Goal: Transaction & Acquisition: Obtain resource

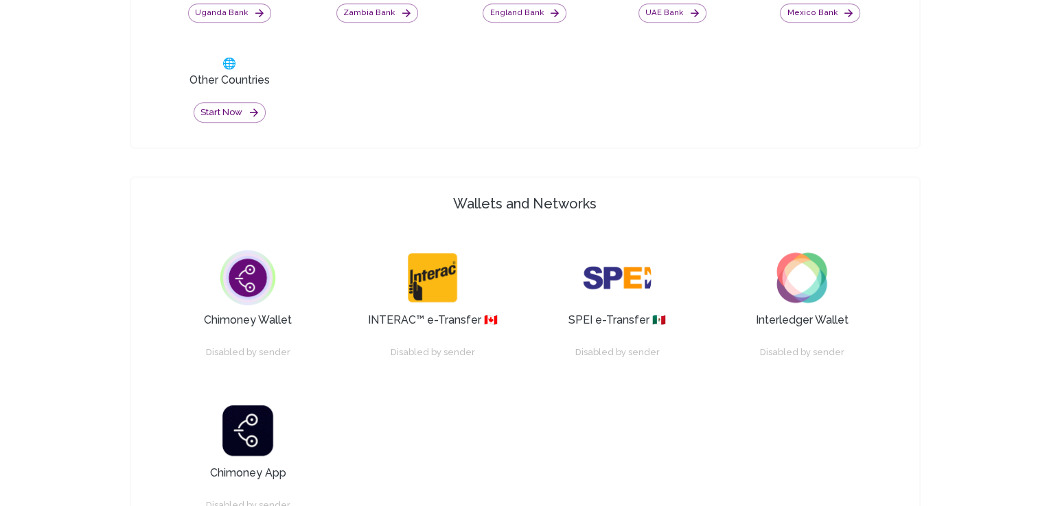
scroll to position [886, 0]
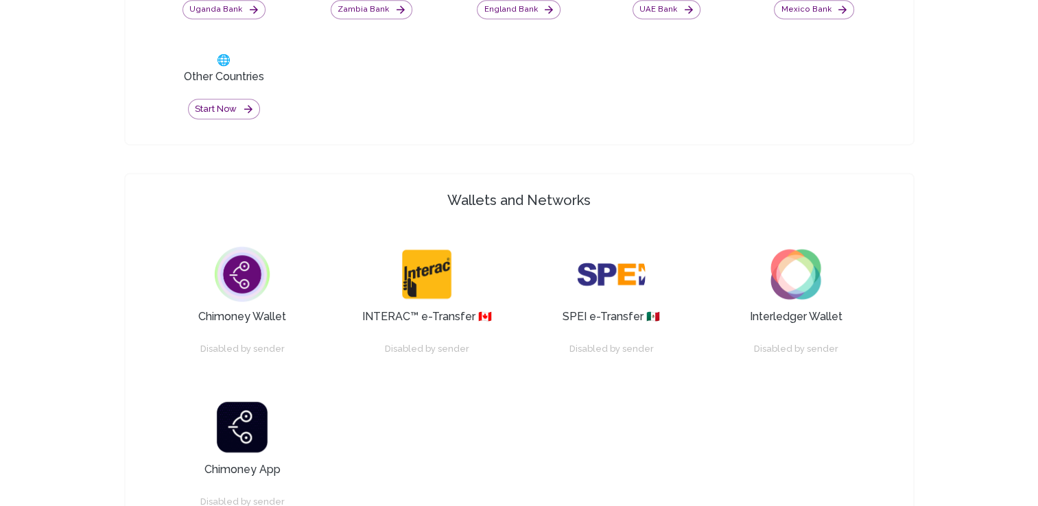
click at [233, 259] on img at bounding box center [242, 274] width 69 height 69
click at [231, 339] on div "Disabled by sender" at bounding box center [242, 349] width 91 height 21
click at [230, 107] on button "Start now" at bounding box center [224, 109] width 72 height 21
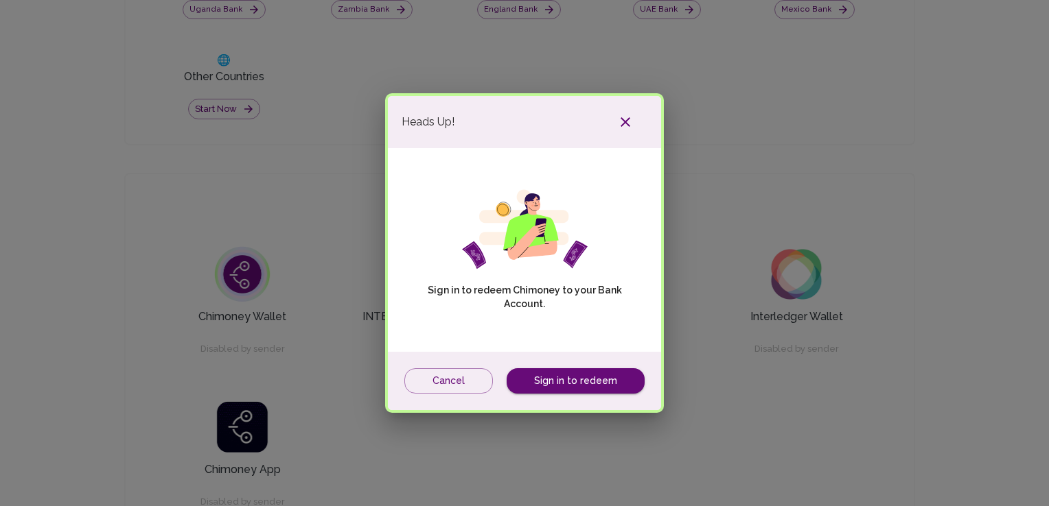
click at [598, 394] on div "Cancel Sign in to redeem" at bounding box center [524, 381] width 273 height 58
click at [598, 386] on link "Sign in to redeem" at bounding box center [575, 381] width 138 height 25
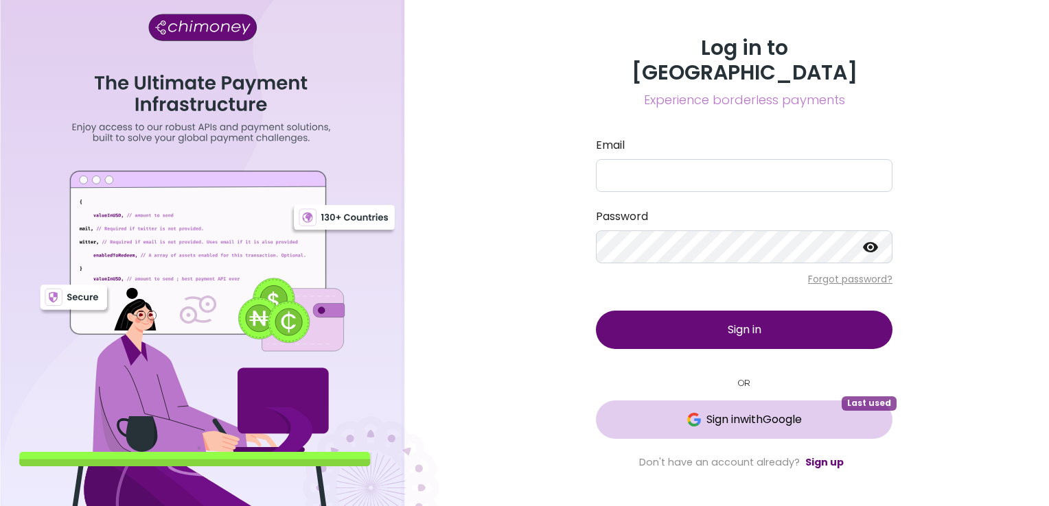
click at [728, 419] on button "Sign in with Google Last used" at bounding box center [744, 420] width 296 height 38
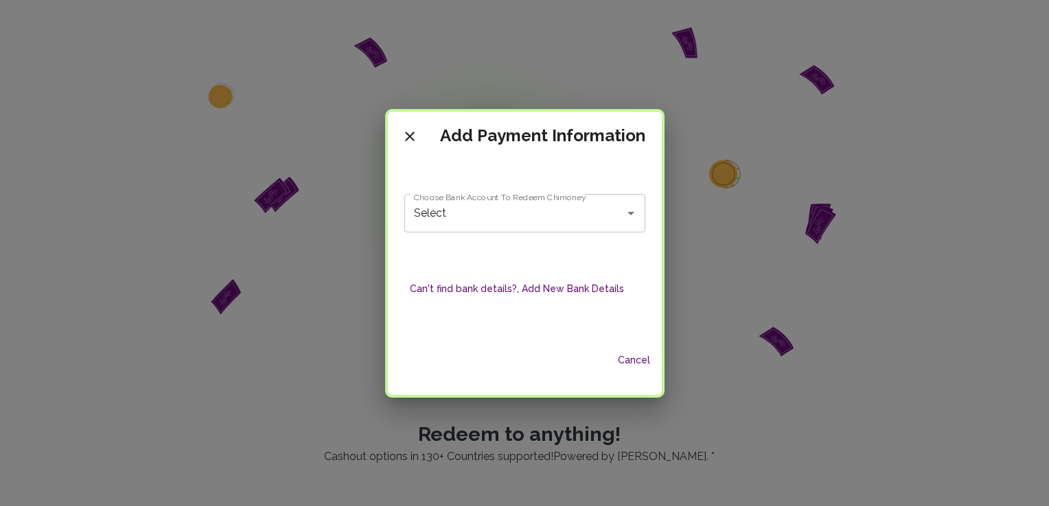
click at [539, 226] on div "Select Choose Bank Account To Redeem Chimoney" at bounding box center [524, 213] width 241 height 38
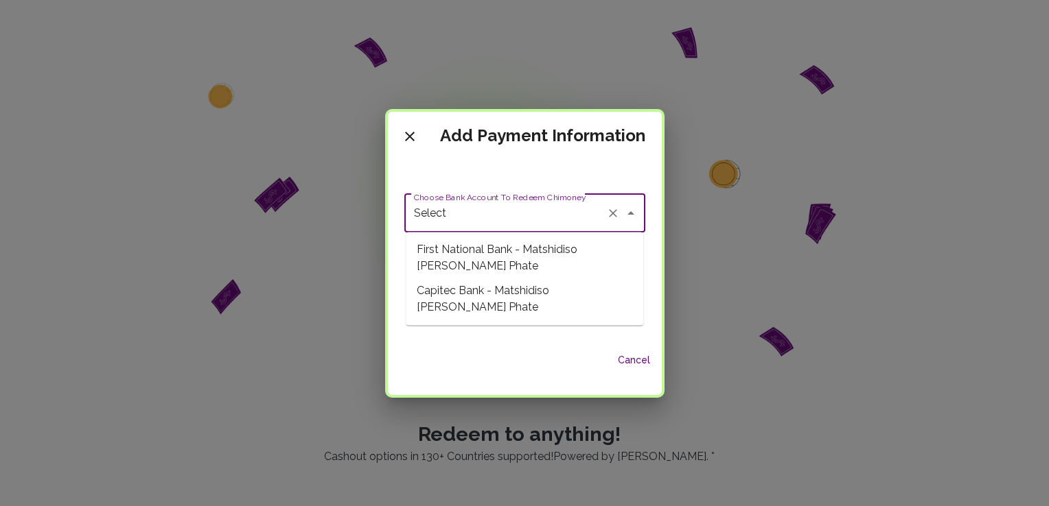
click at [526, 243] on span "First National Bank - Matshidiso [PERSON_NAME] Phate" at bounding box center [524, 257] width 237 height 41
type input "First National Bank - Matshidiso [PERSON_NAME] Phate"
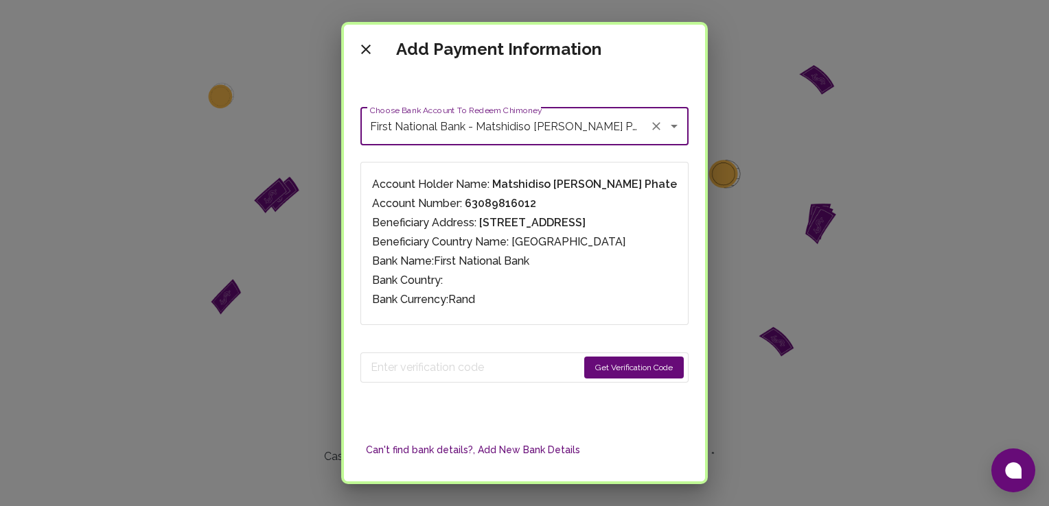
scroll to position [74, 0]
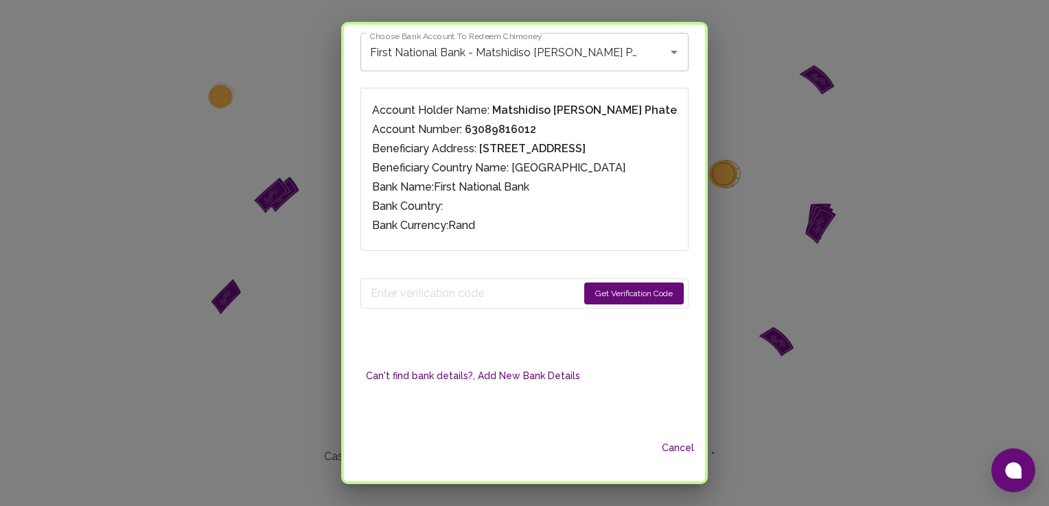
click at [611, 299] on button "Get Verification Code" at bounding box center [634, 294] width 100 height 22
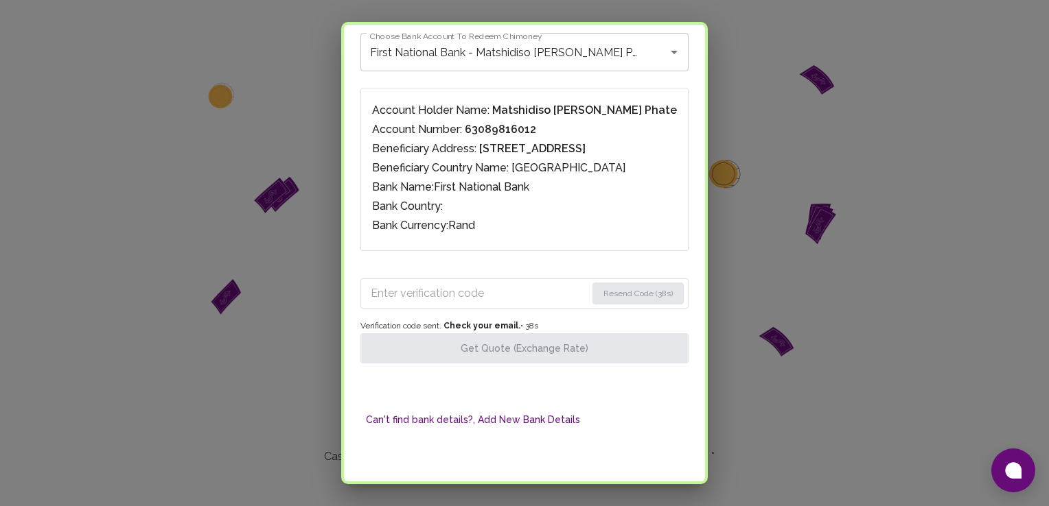
click at [428, 291] on input "Enter verification code" at bounding box center [478, 294] width 215 height 22
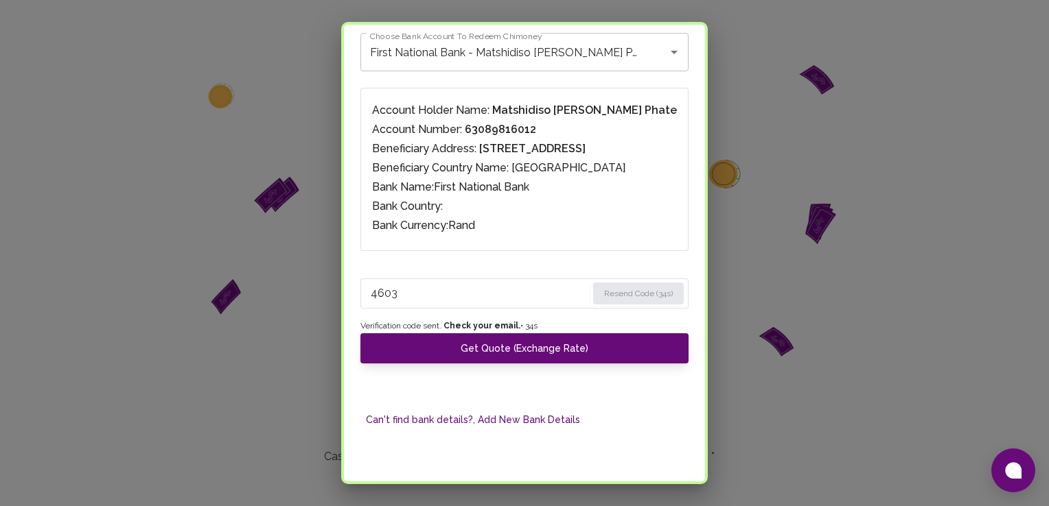
type input "4603"
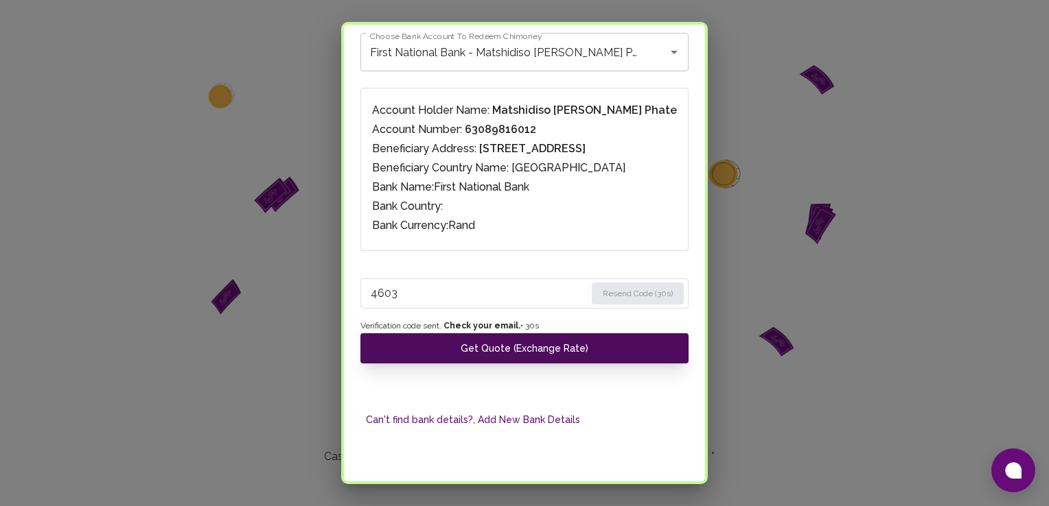
click at [591, 344] on button "Get Quote (Exchange Rate)" at bounding box center [524, 349] width 328 height 30
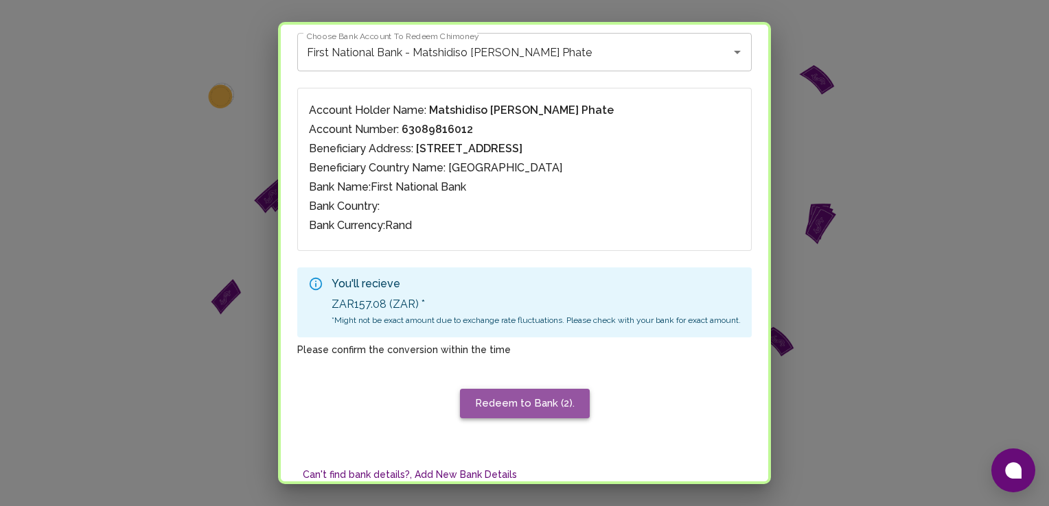
click at [554, 404] on button "Redeem to Bank (2)." at bounding box center [525, 403] width 130 height 29
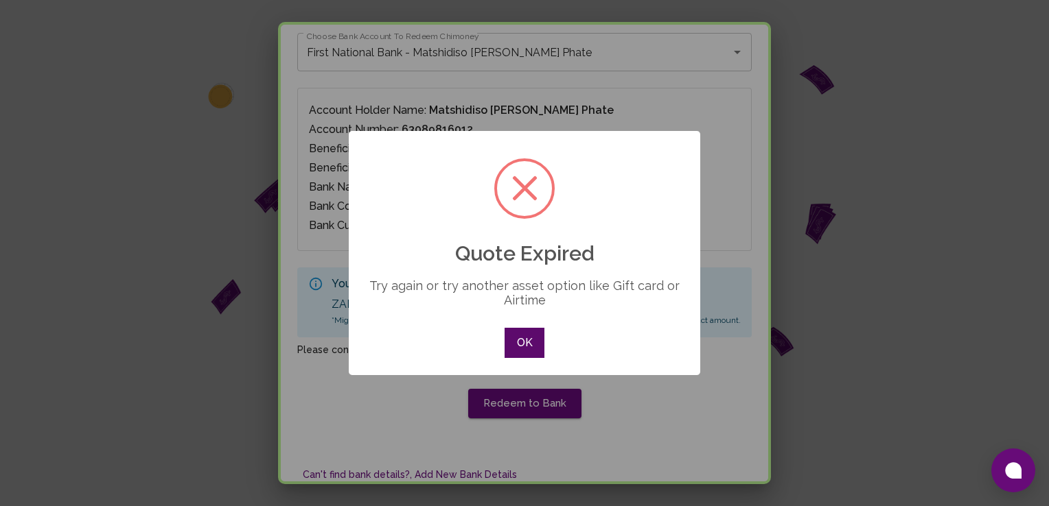
click at [524, 344] on button "OK" at bounding box center [524, 343] width 40 height 30
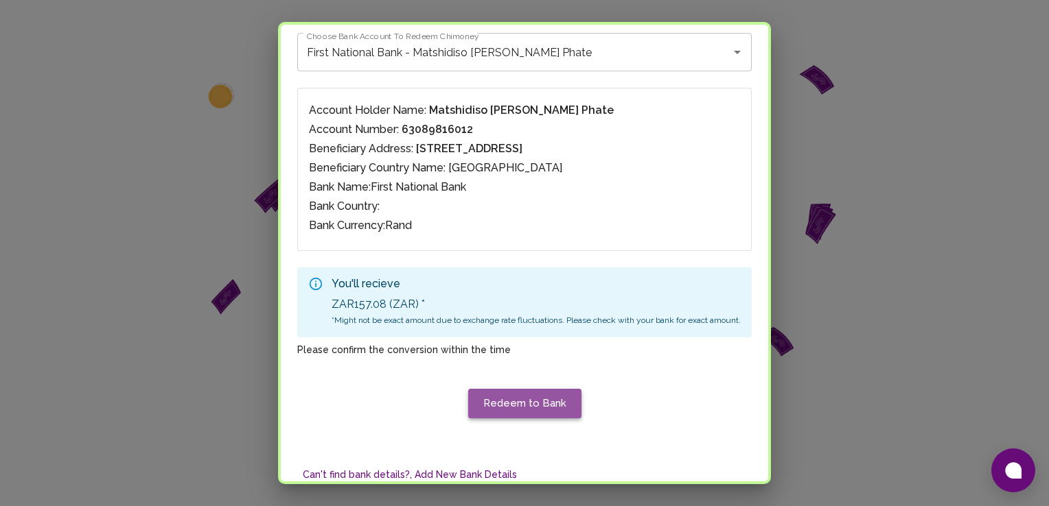
click at [526, 404] on button "Redeem to Bank" at bounding box center [524, 403] width 113 height 29
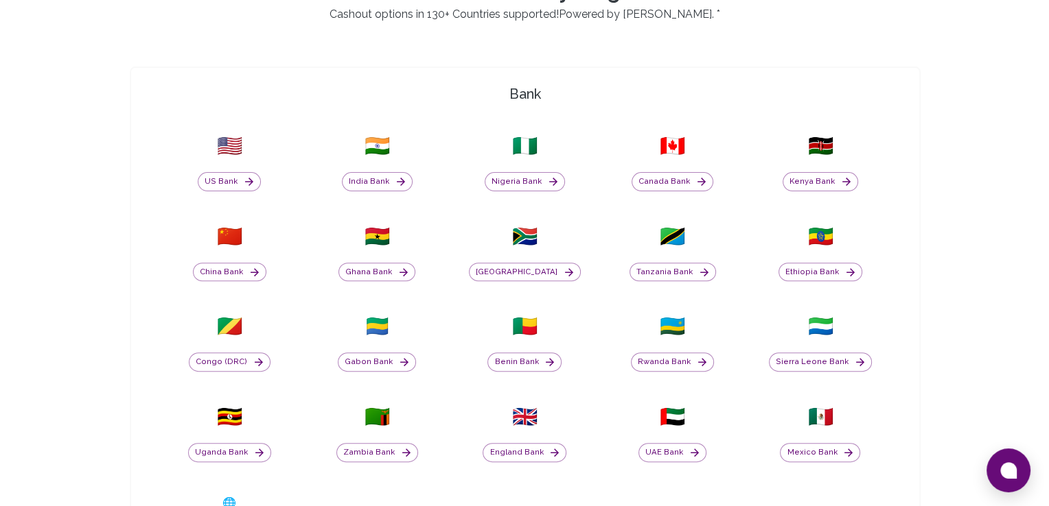
scroll to position [886, 0]
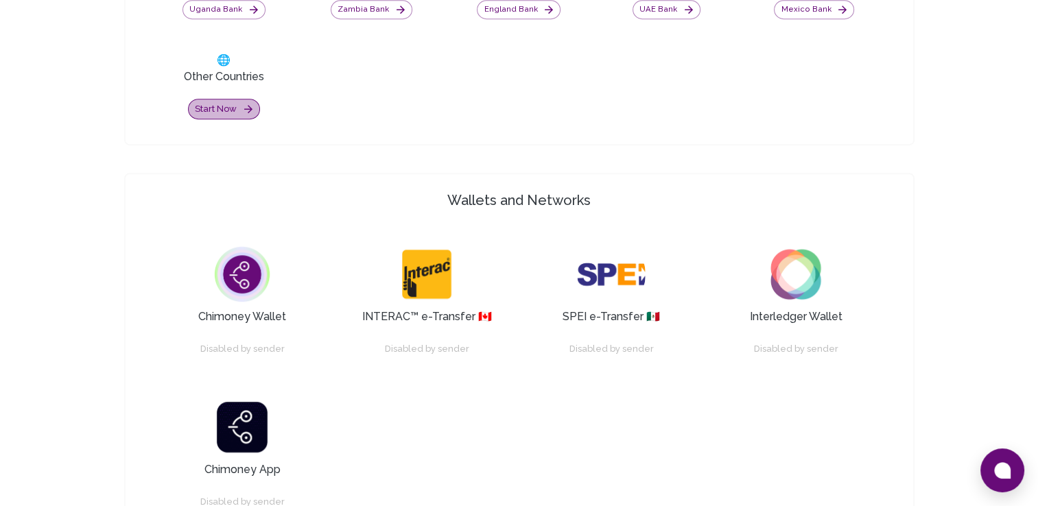
click at [237, 113] on button "Start now" at bounding box center [224, 109] width 72 height 21
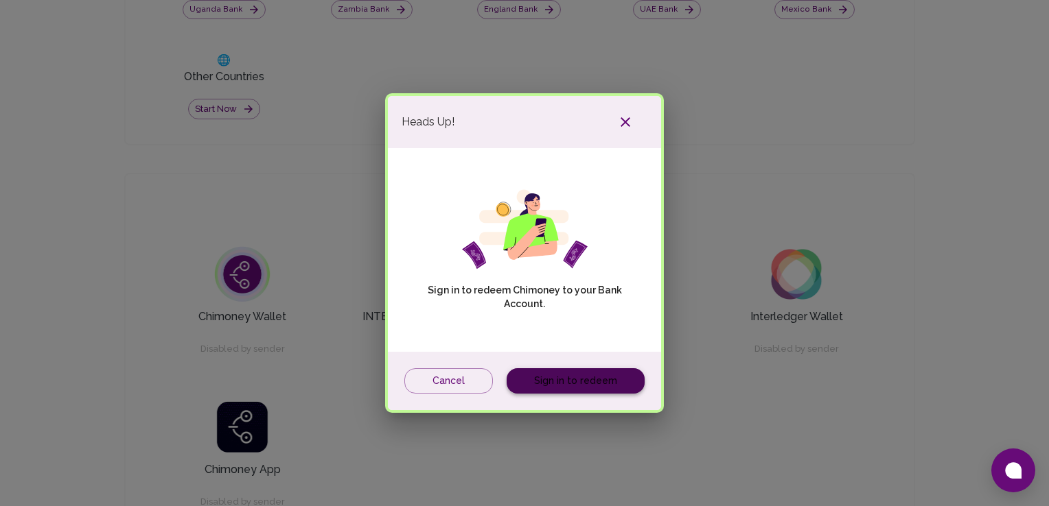
click at [589, 377] on link "Sign in to redeem" at bounding box center [575, 381] width 138 height 25
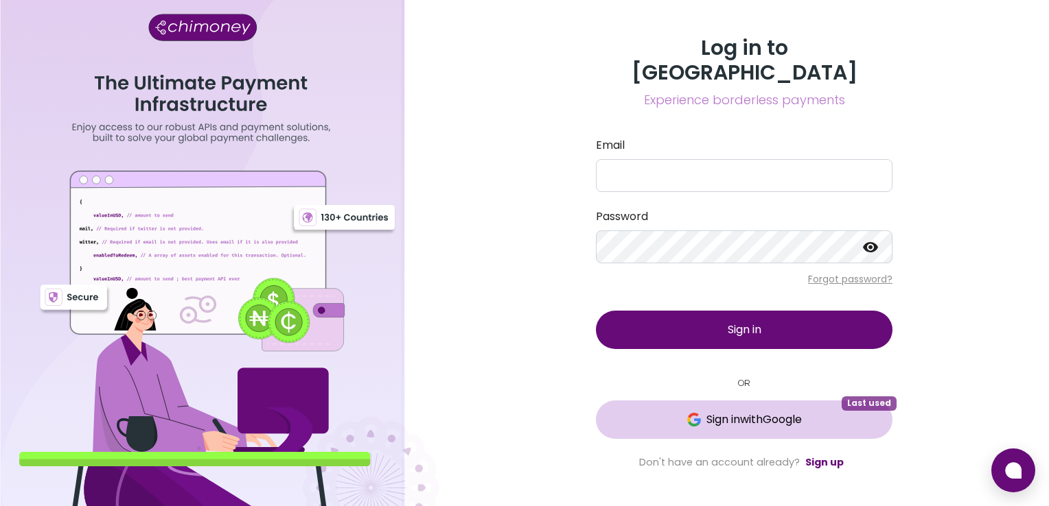
click at [714, 422] on button "Sign in with Google Last used" at bounding box center [744, 420] width 296 height 38
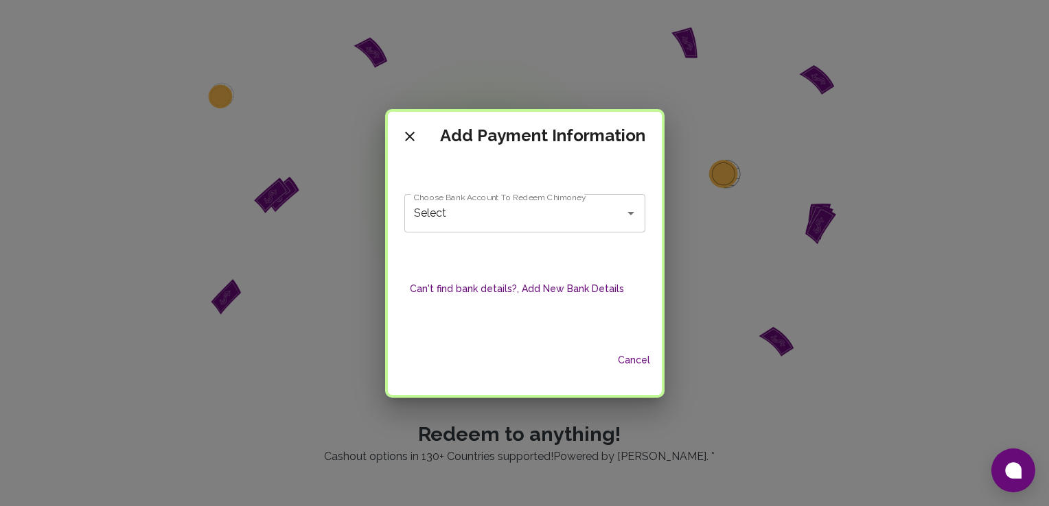
click at [546, 226] on div "Select Choose Bank Account To Redeem Chimoney" at bounding box center [524, 213] width 241 height 38
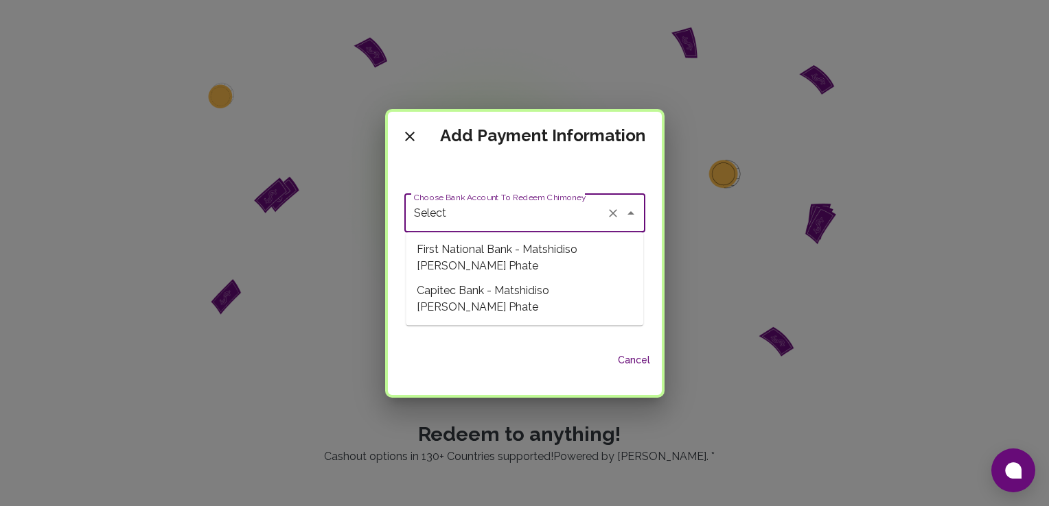
click at [537, 246] on span "First National Bank - Matshidiso [PERSON_NAME] Phate" at bounding box center [524, 257] width 237 height 41
type input "First National Bank - Matshidiso [PERSON_NAME] Phate"
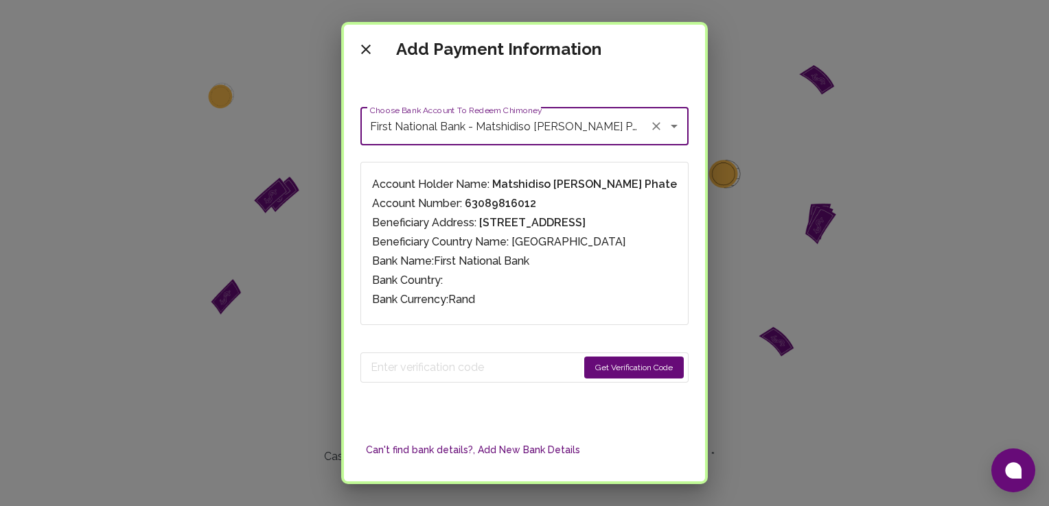
click at [601, 366] on button "Get Verification Code" at bounding box center [634, 368] width 100 height 22
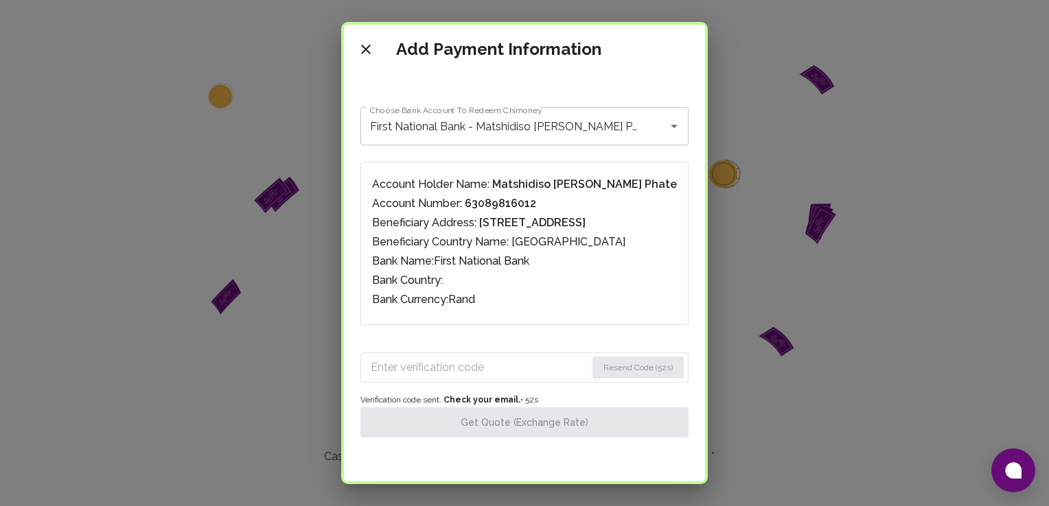
click at [427, 362] on input "Enter verification code" at bounding box center [478, 368] width 215 height 22
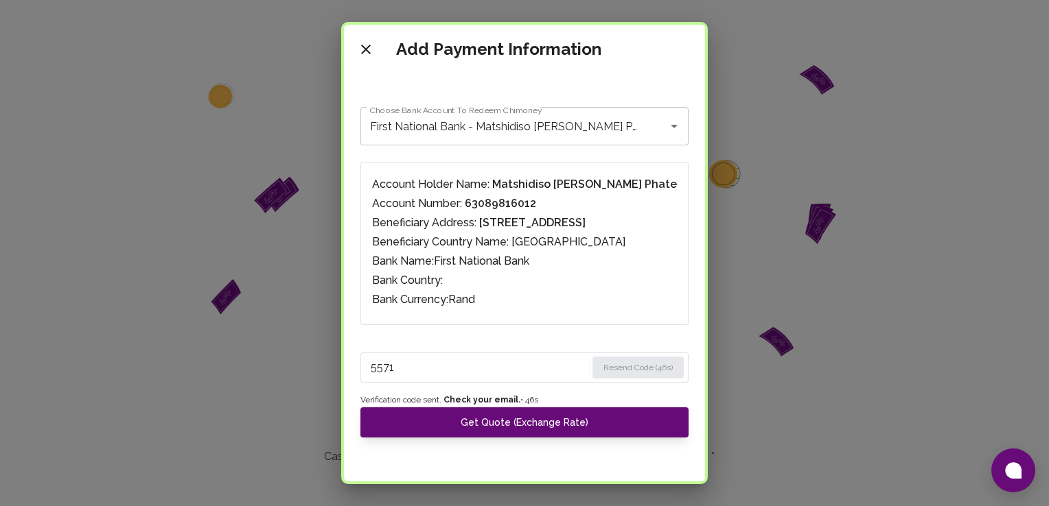
type input "5571"
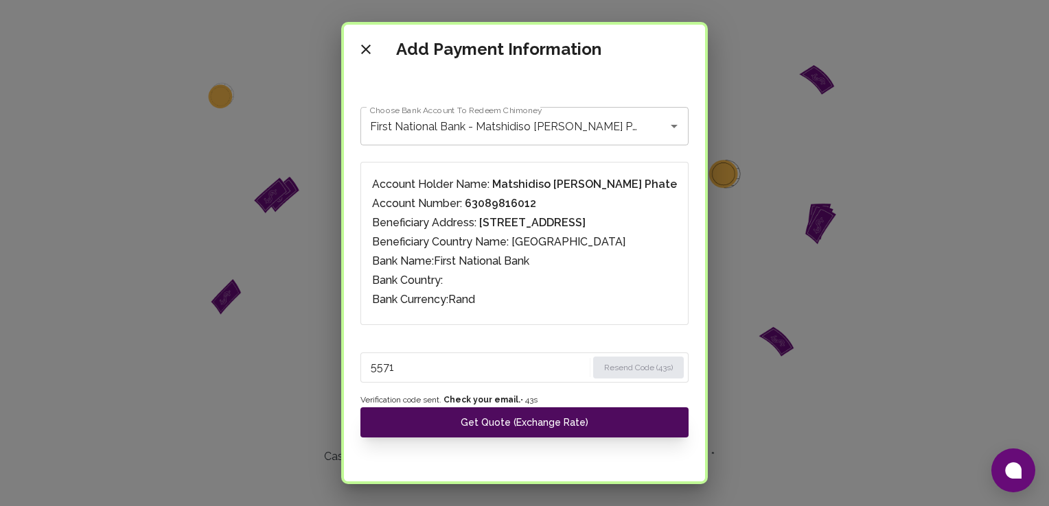
click at [544, 431] on button "Get Quote (Exchange Rate)" at bounding box center [524, 423] width 328 height 30
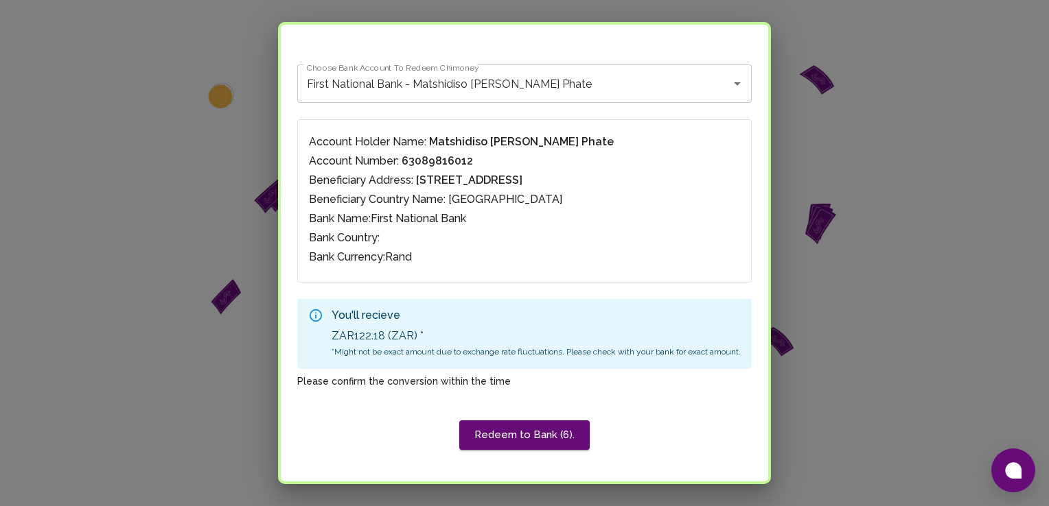
scroll to position [55, 0]
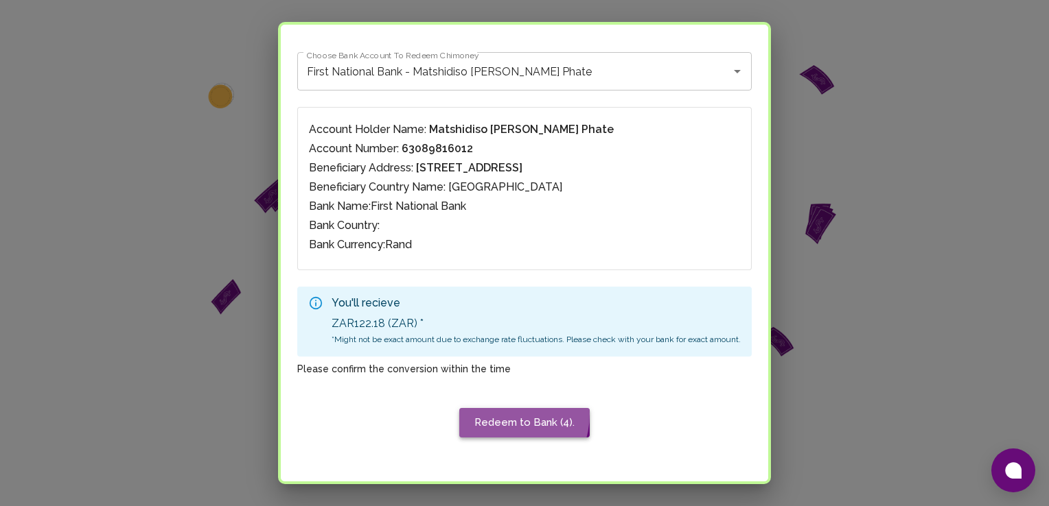
click at [494, 413] on button "Redeem to Bank (4)." at bounding box center [524, 422] width 130 height 29
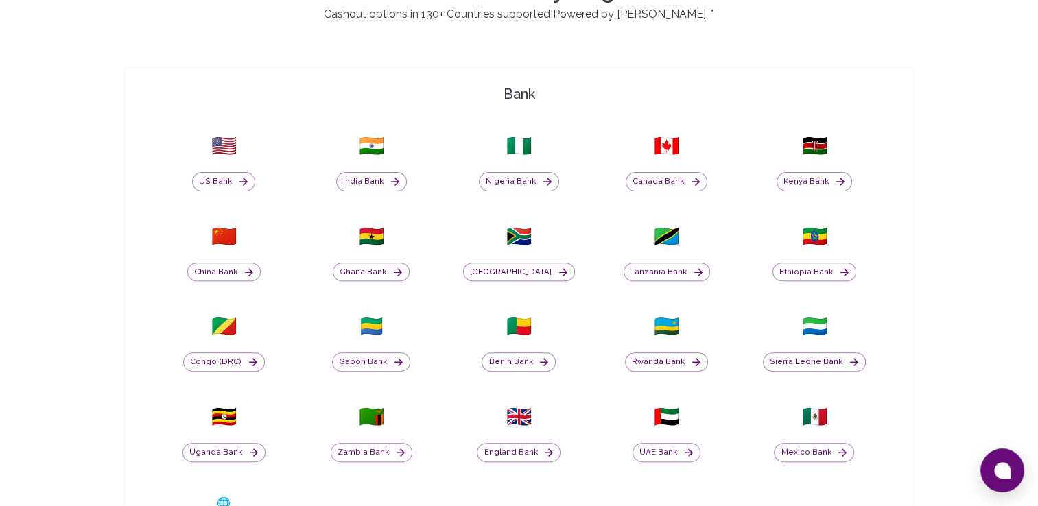
scroll to position [886, 0]
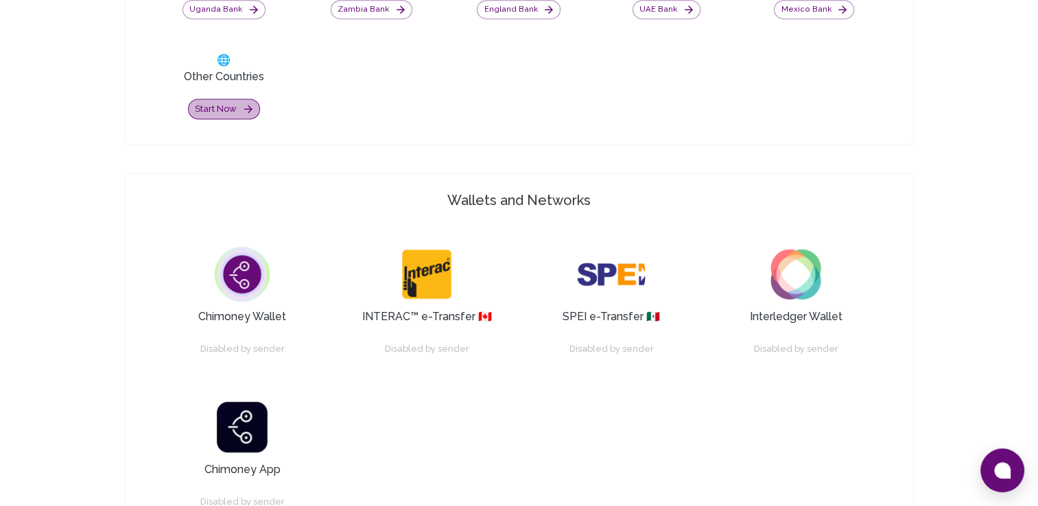
click at [235, 106] on button "Start now" at bounding box center [224, 109] width 72 height 21
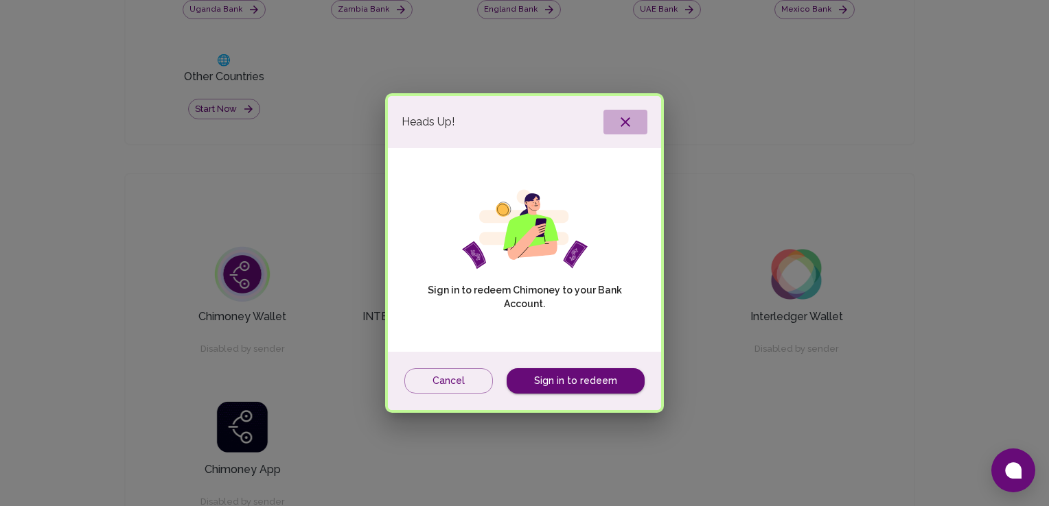
click at [620, 119] on icon "button" at bounding box center [625, 122] width 10 height 10
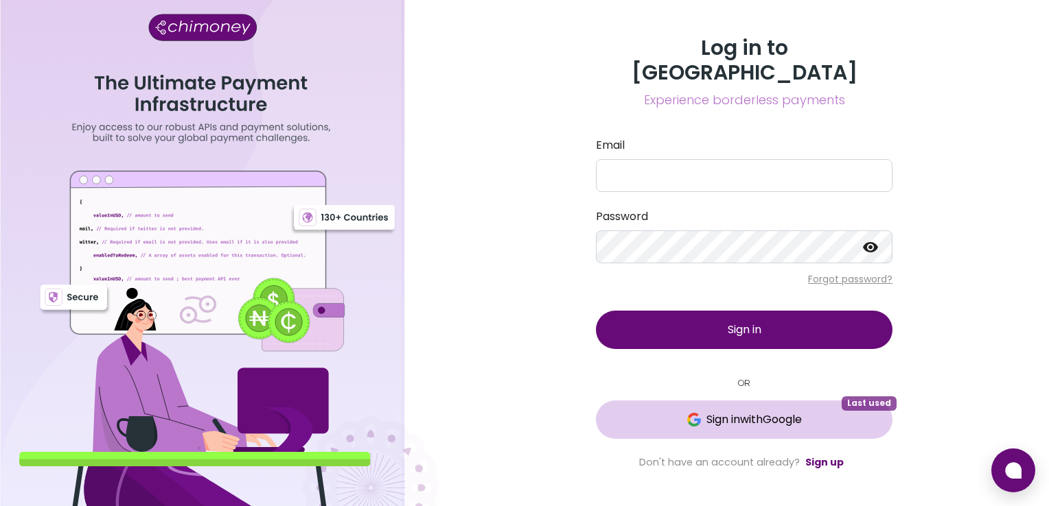
click at [747, 412] on span "Sign in with Google" at bounding box center [753, 420] width 95 height 16
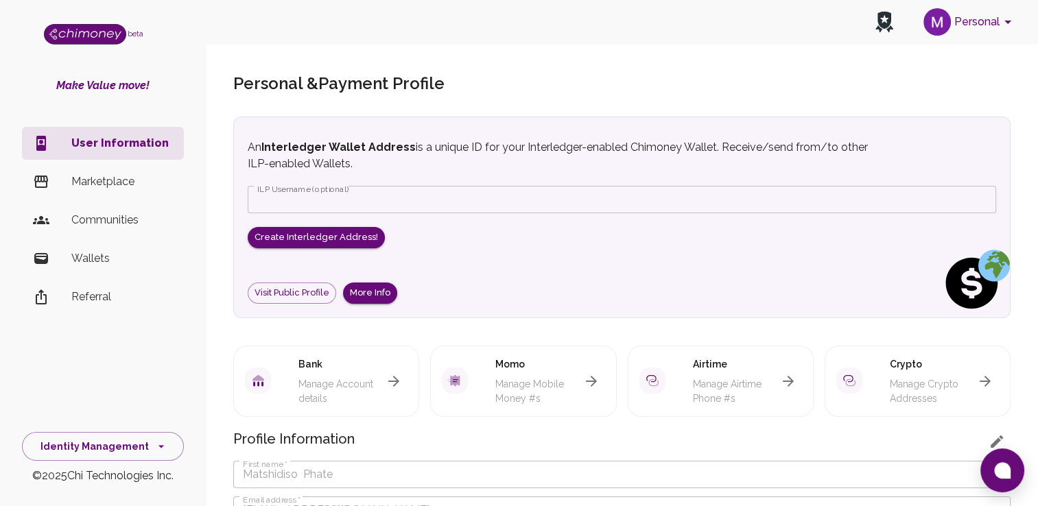
click at [75, 189] on p "Marketplace" at bounding box center [122, 182] width 102 height 16
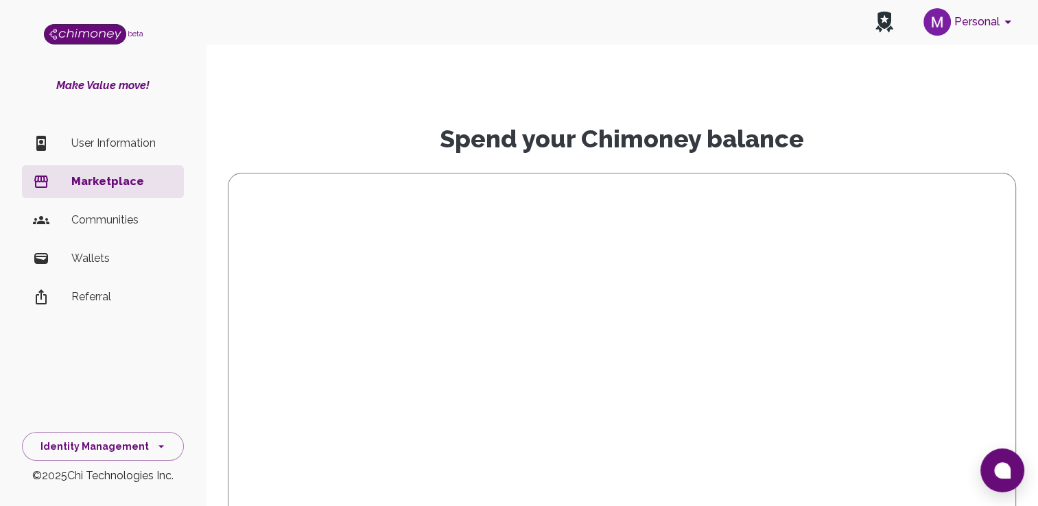
click at [91, 150] on p "User Information" at bounding box center [122, 143] width 102 height 16
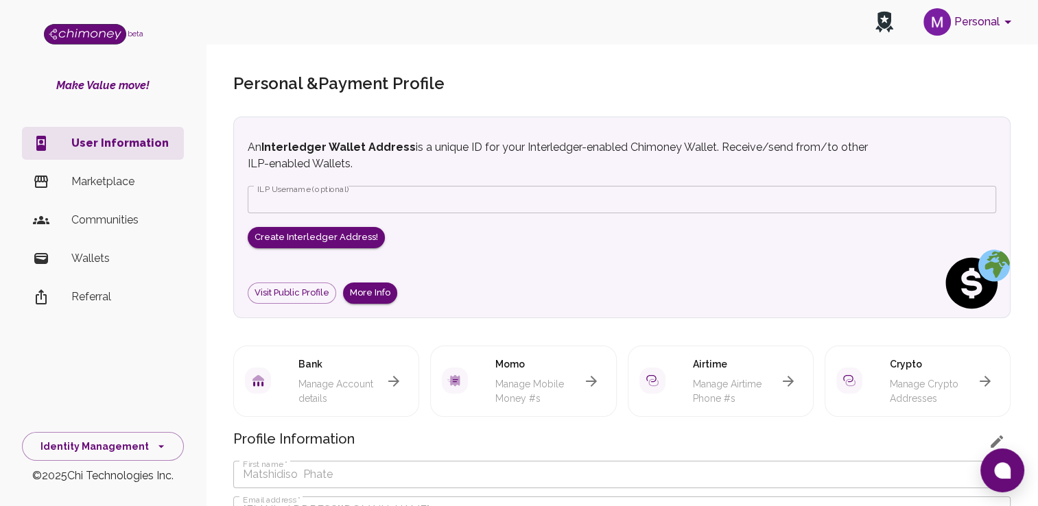
click at [84, 253] on p "Wallets" at bounding box center [122, 258] width 102 height 16
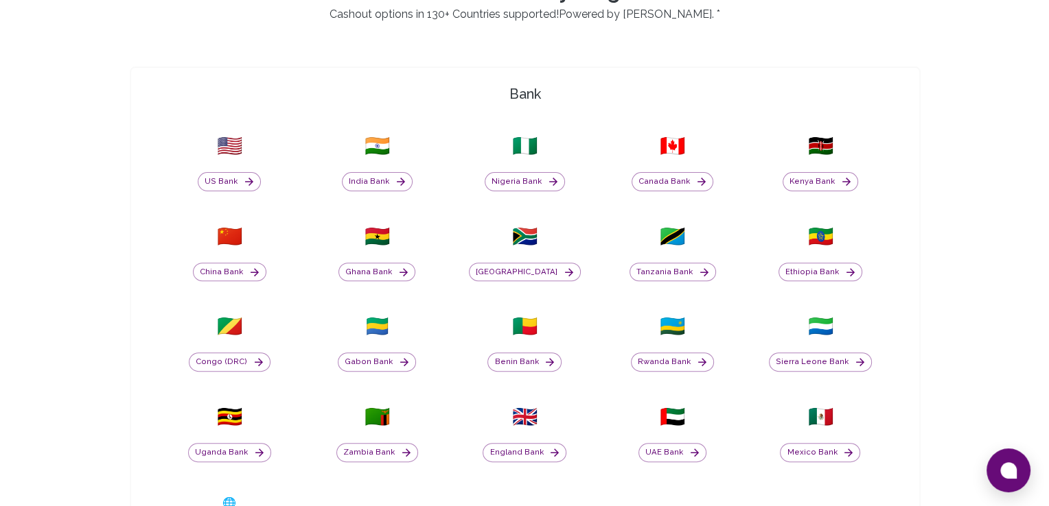
scroll to position [886, 0]
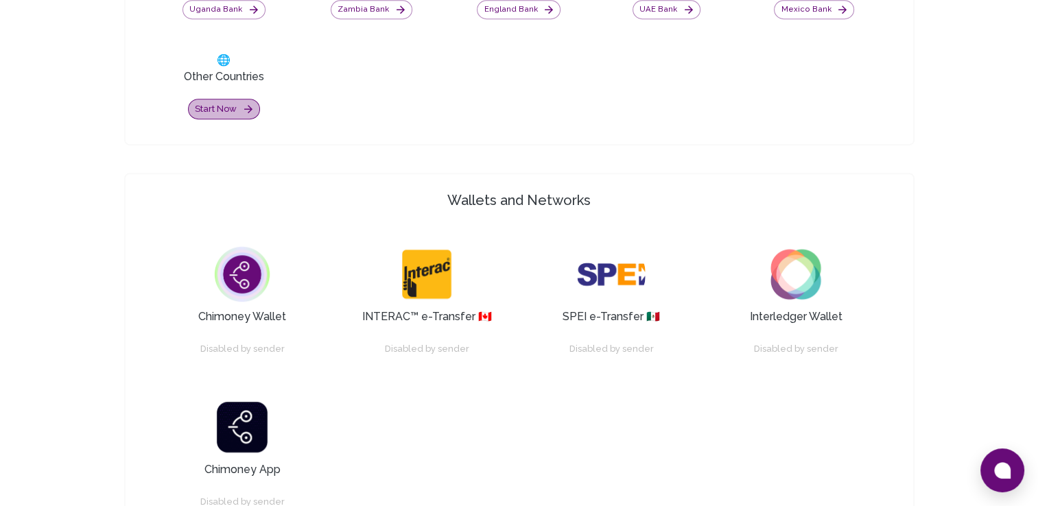
click at [252, 113] on icon "button" at bounding box center [248, 109] width 12 height 12
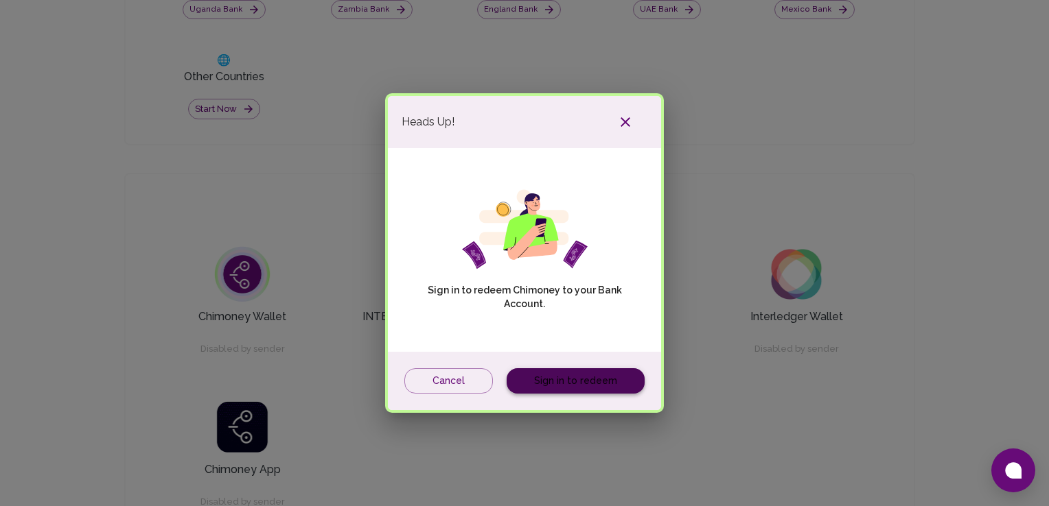
click at [609, 379] on link "Sign in to redeem" at bounding box center [575, 381] width 138 height 25
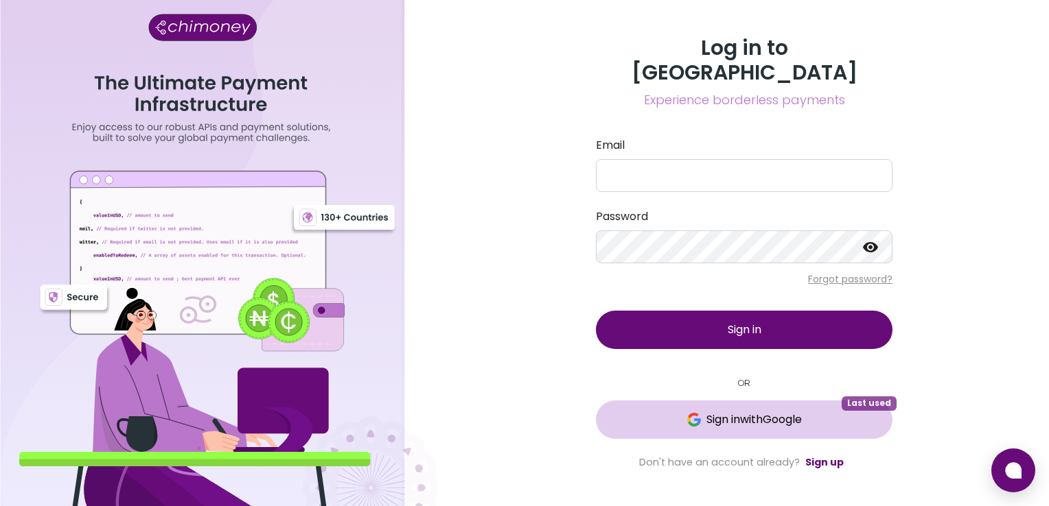
click at [732, 401] on button "Sign in with Google Last used" at bounding box center [744, 420] width 296 height 38
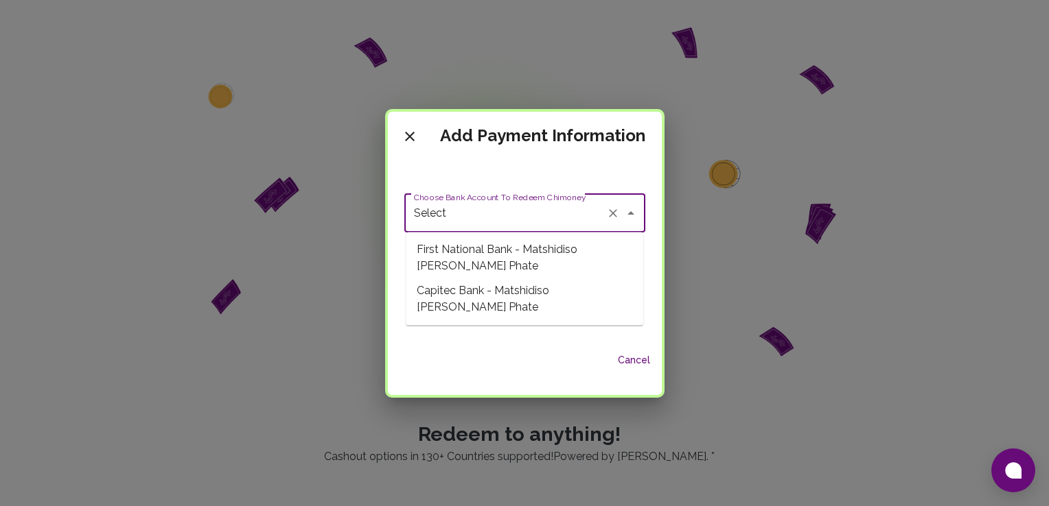
click at [483, 218] on input "Select" at bounding box center [505, 213] width 190 height 26
click at [480, 266] on span "First National Bank - Matshidiso [PERSON_NAME] Phate" at bounding box center [524, 257] width 237 height 41
type input "First National Bank - Matshidiso [PERSON_NAME] Phate"
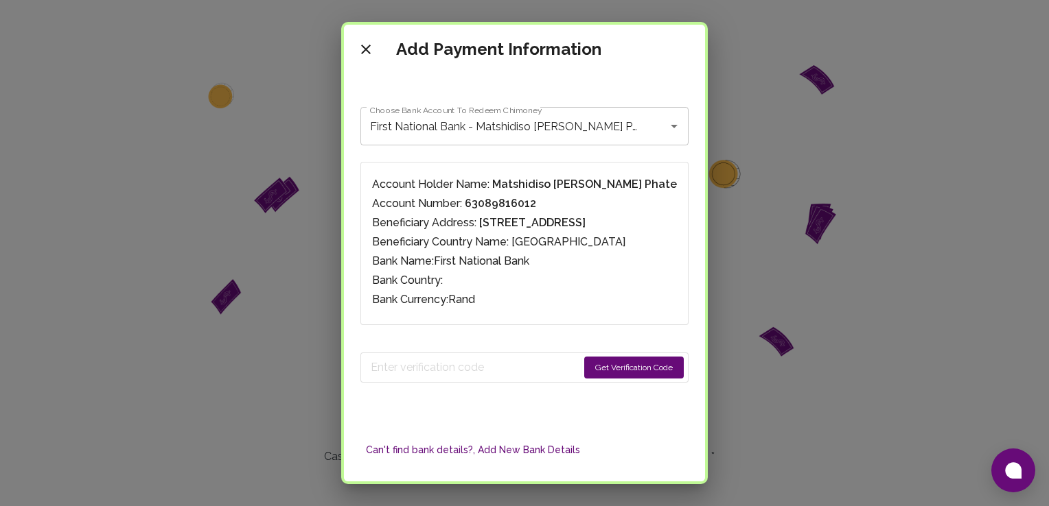
click at [584, 370] on button "Get Verification Code" at bounding box center [634, 368] width 100 height 22
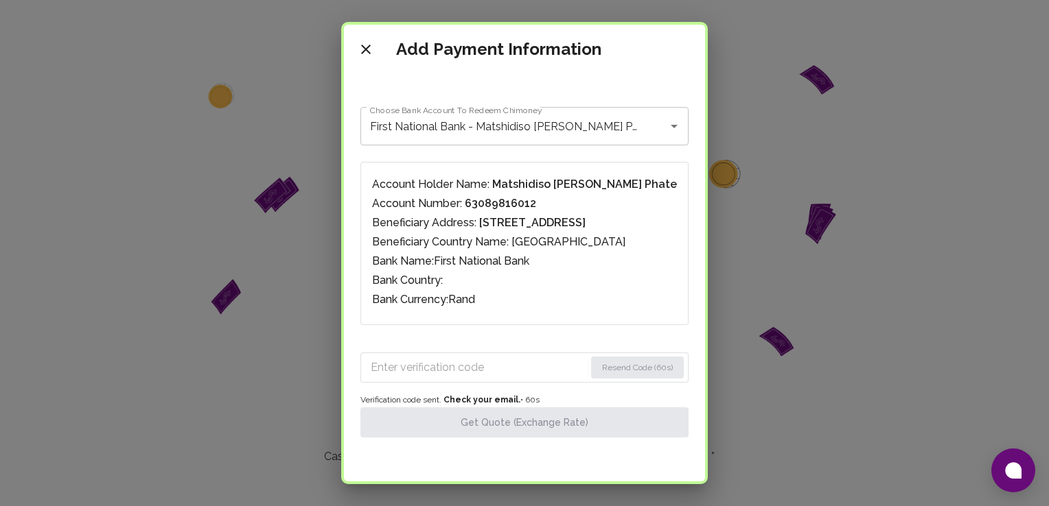
click at [502, 362] on input "Enter verification code" at bounding box center [478, 368] width 214 height 22
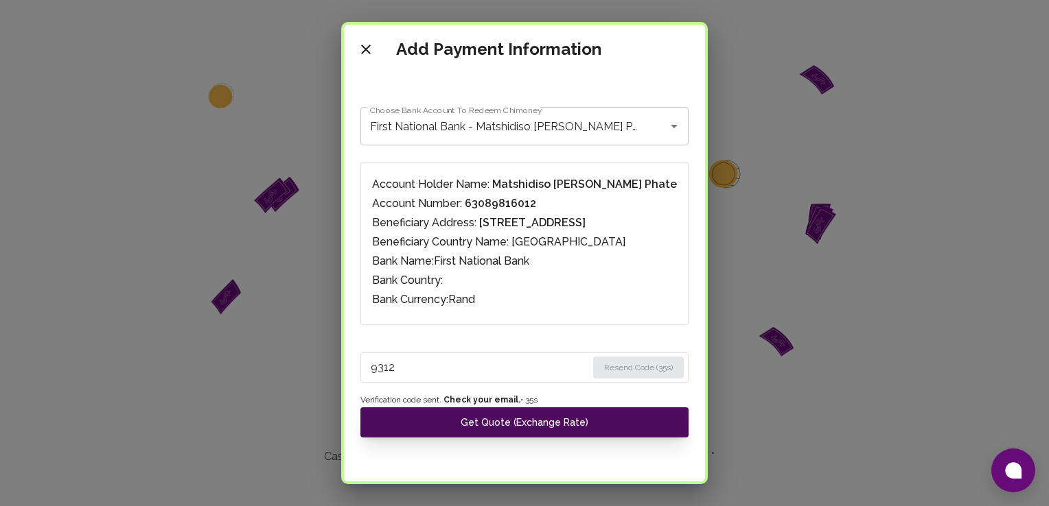
type input "9312"
click at [563, 423] on button "Get Quote (Exchange Rate)" at bounding box center [524, 423] width 328 height 30
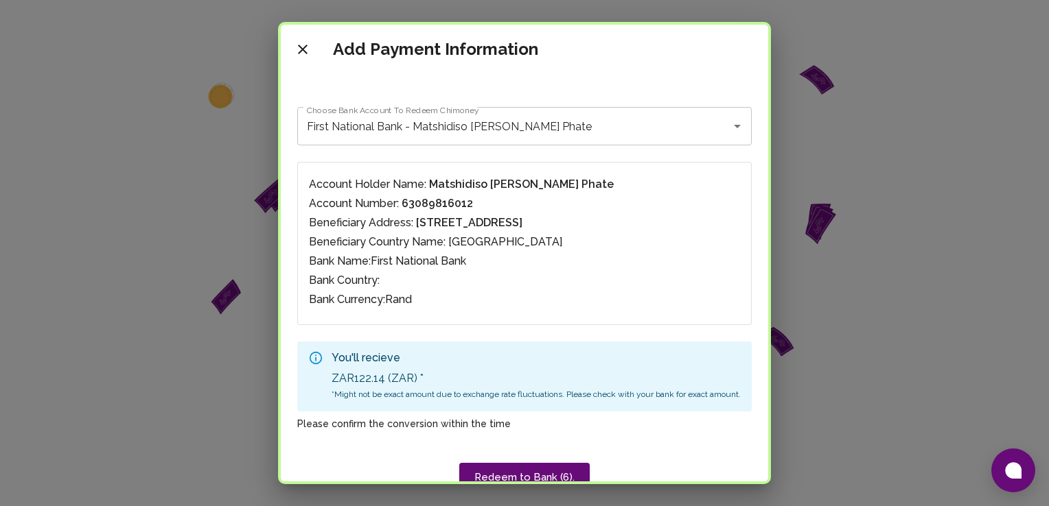
click at [771, 471] on div "Add Payment Information Choose Bank Account To Redeem Chimoney First National B…" at bounding box center [524, 253] width 493 height 463
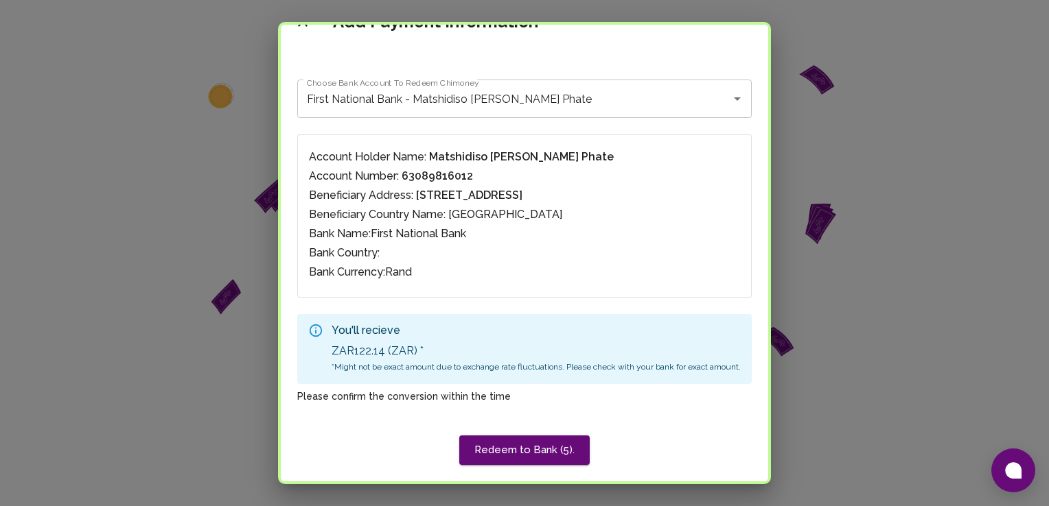
scroll to position [145, 0]
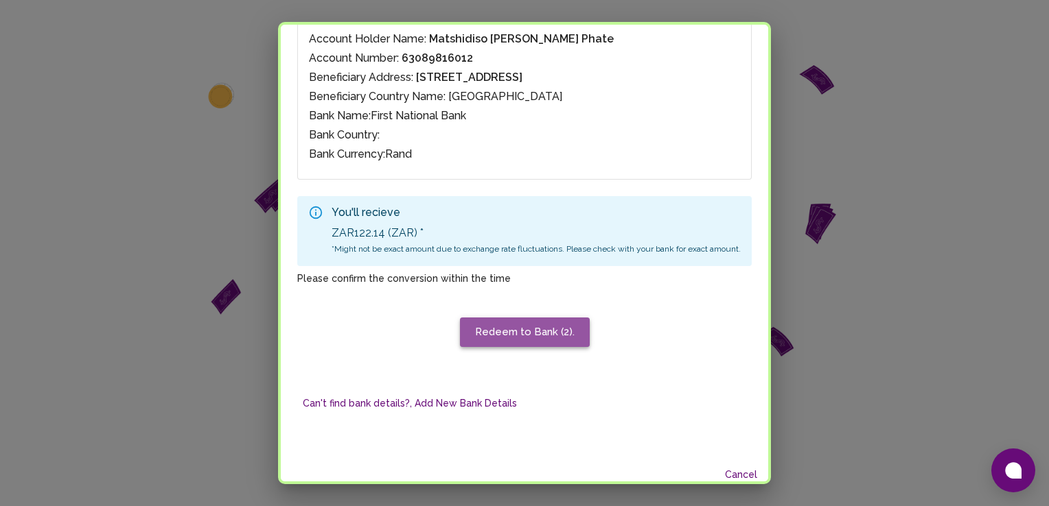
click at [550, 336] on button "Redeem to Bank (2)." at bounding box center [525, 332] width 130 height 29
